Goal: Check status: Check status

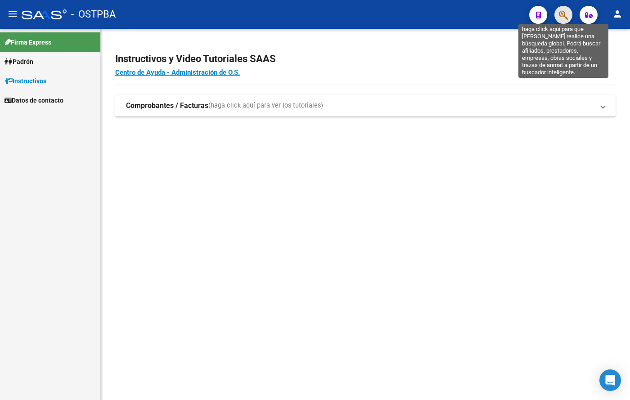
click at [561, 10] on icon "button" at bounding box center [563, 15] width 9 height 10
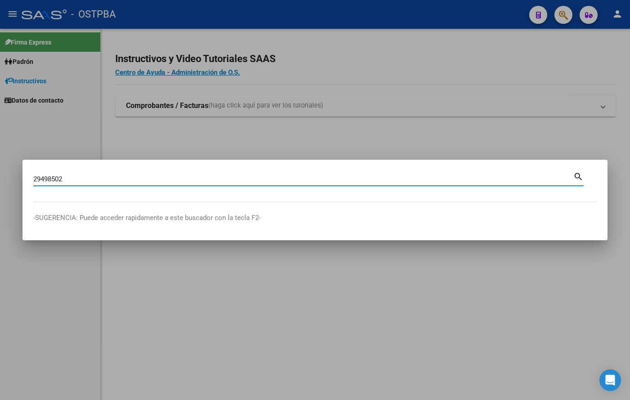
type input "29498502"
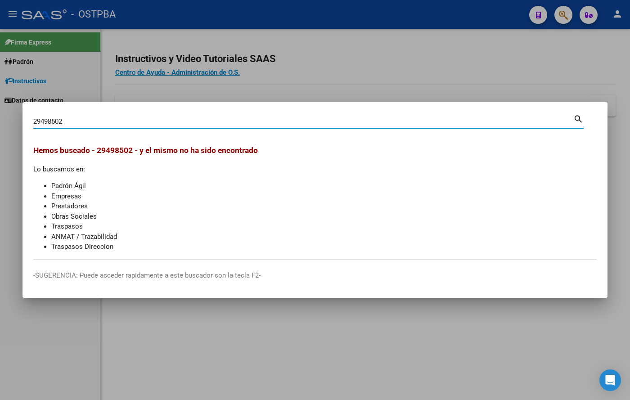
click at [464, 56] on div at bounding box center [315, 200] width 630 height 400
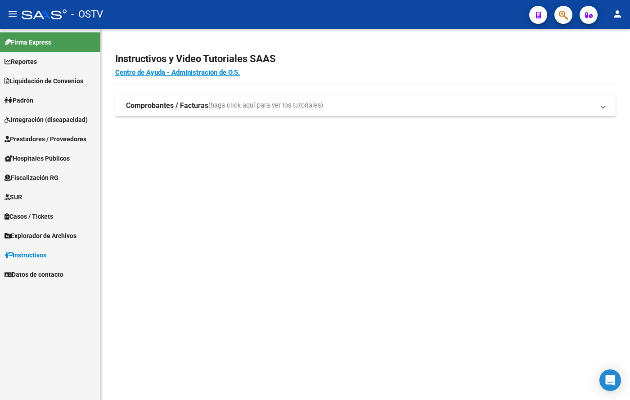
click at [552, 9] on div at bounding box center [559, 14] width 25 height 18
click at [556, 11] on button "button" at bounding box center [563, 15] width 18 height 18
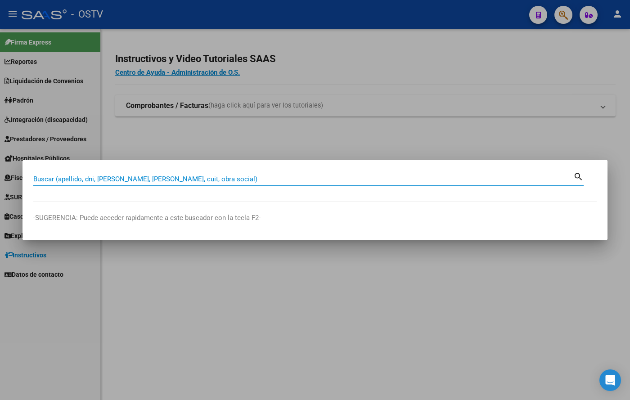
paste input "29498502"
type input "29498502"
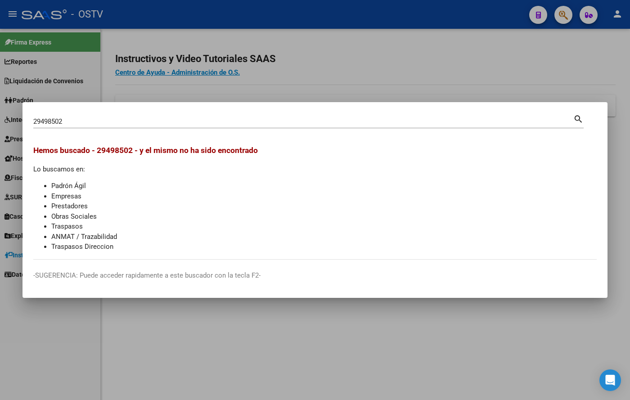
click at [554, 76] on div at bounding box center [315, 200] width 630 height 400
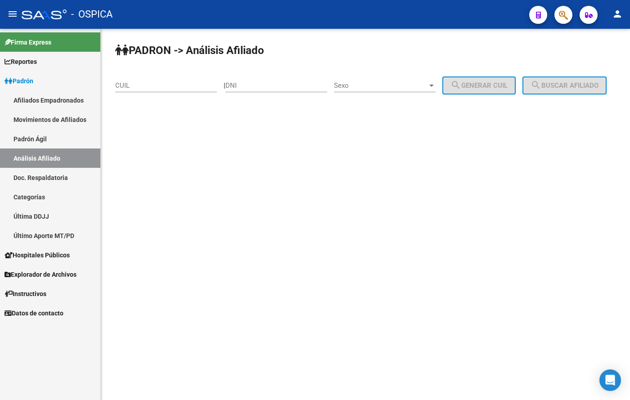
click at [570, 17] on button "button" at bounding box center [563, 15] width 18 height 18
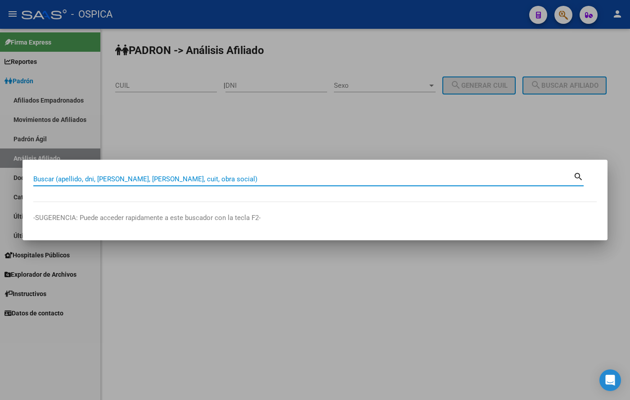
paste input "29498502"
type input "29498502"
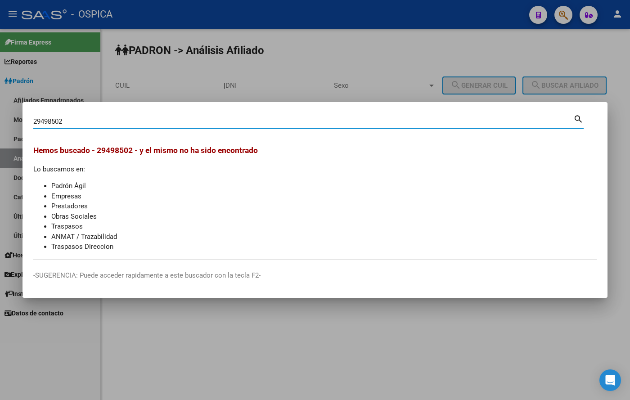
click at [562, 81] on div at bounding box center [315, 200] width 630 height 400
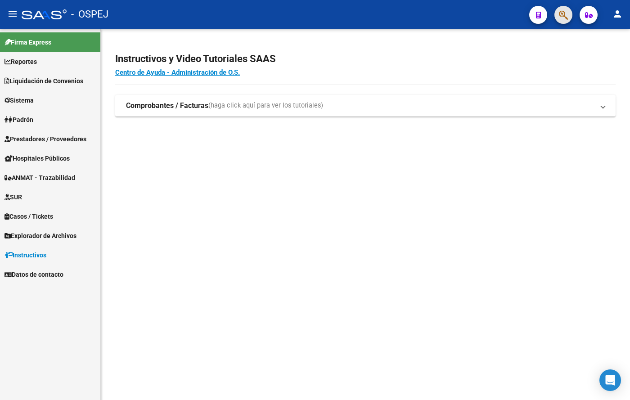
click at [568, 24] on span "button" at bounding box center [563, 15] width 9 height 18
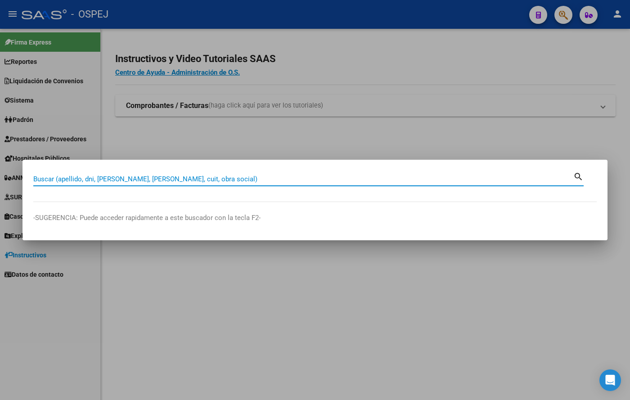
click at [302, 180] on input "Buscar (apellido, dni, [PERSON_NAME], [PERSON_NAME], cuit, obra social)" at bounding box center [303, 179] width 540 height 8
type input "29498502"
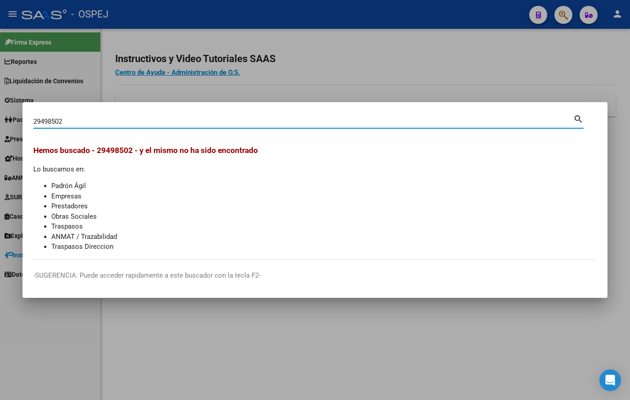
click at [361, 69] on div at bounding box center [315, 200] width 630 height 400
